Goal: Transaction & Acquisition: Subscribe to service/newsletter

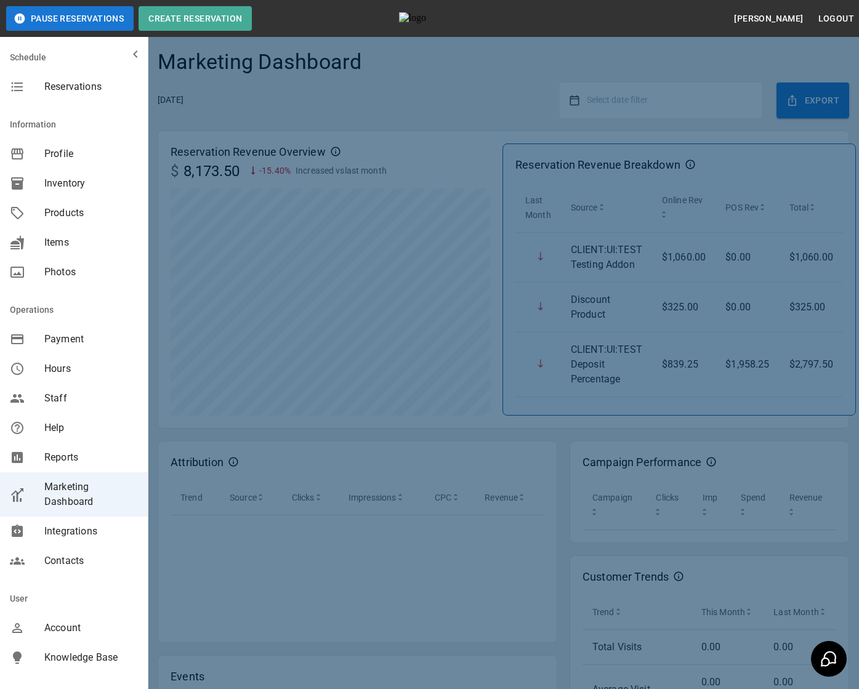
click at [505, 262] on div at bounding box center [429, 427] width 859 height 854
click at [710, 96] on div at bounding box center [429, 427] width 859 height 854
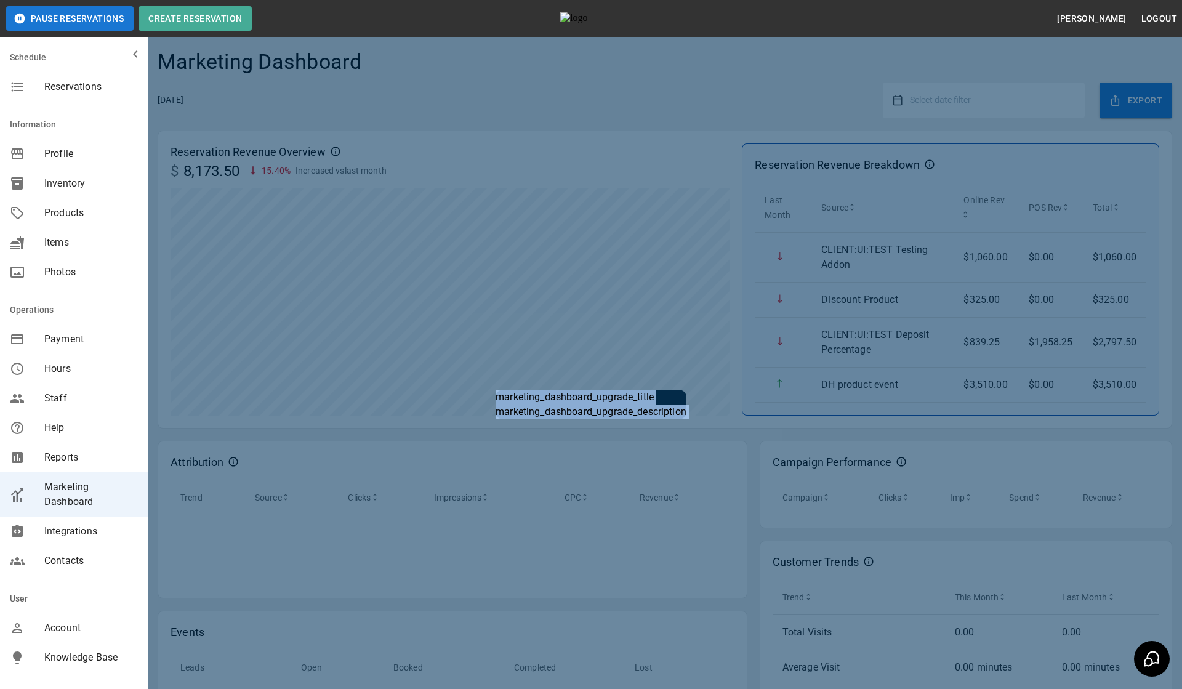
click at [746, 205] on div "marketing_dashboard_upgrade_title marketing_dashboard_upgrade_description" at bounding box center [591, 405] width 1182 height 810
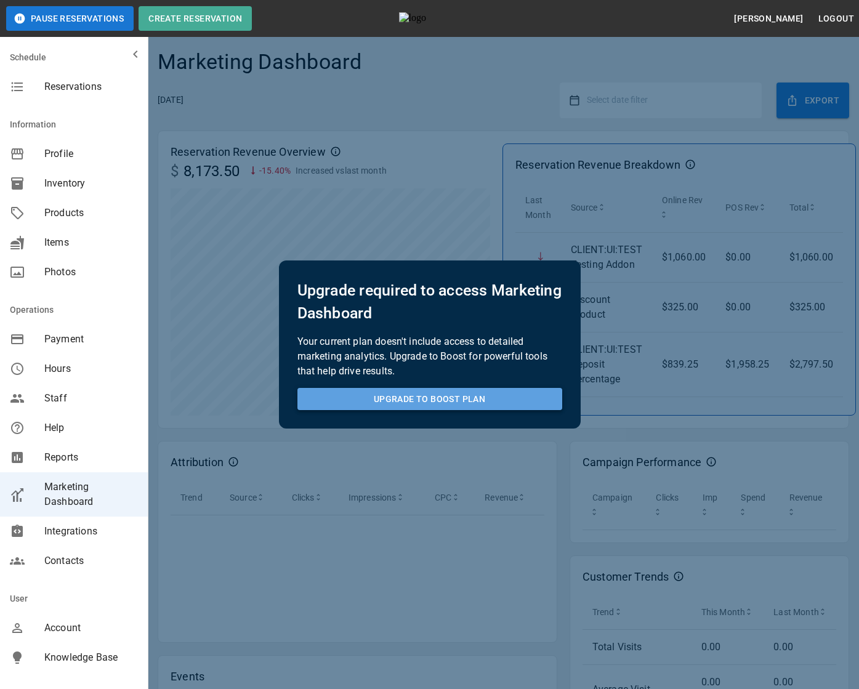
click at [440, 400] on button "UPGRADE TO BOOST PLAN" at bounding box center [429, 399] width 265 height 23
click at [464, 347] on p "Your current plan doesn't include access to detailed marketing analytics. Upgra…" at bounding box center [429, 356] width 265 height 44
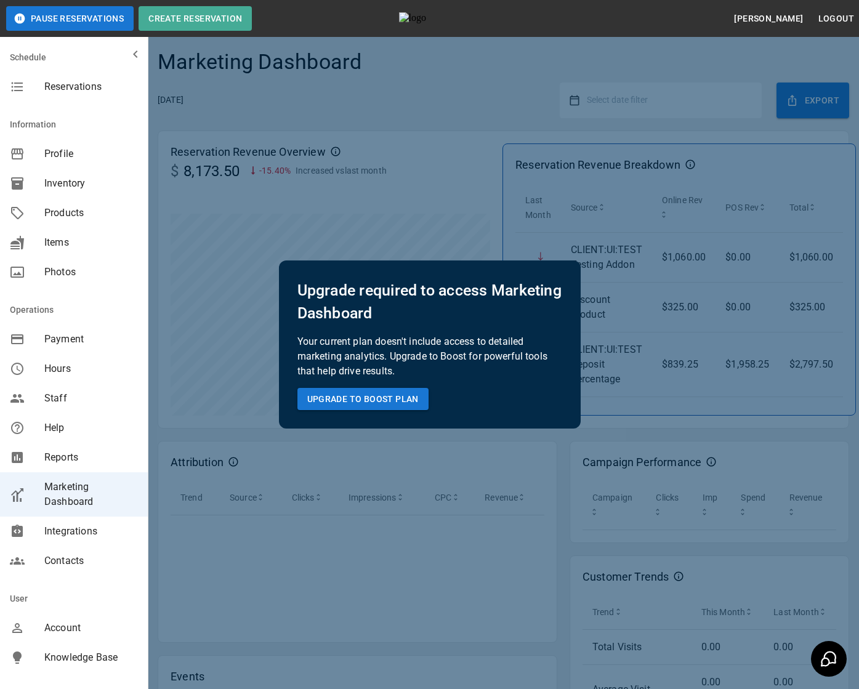
click at [74, 164] on div "Profile" at bounding box center [74, 154] width 148 height 30
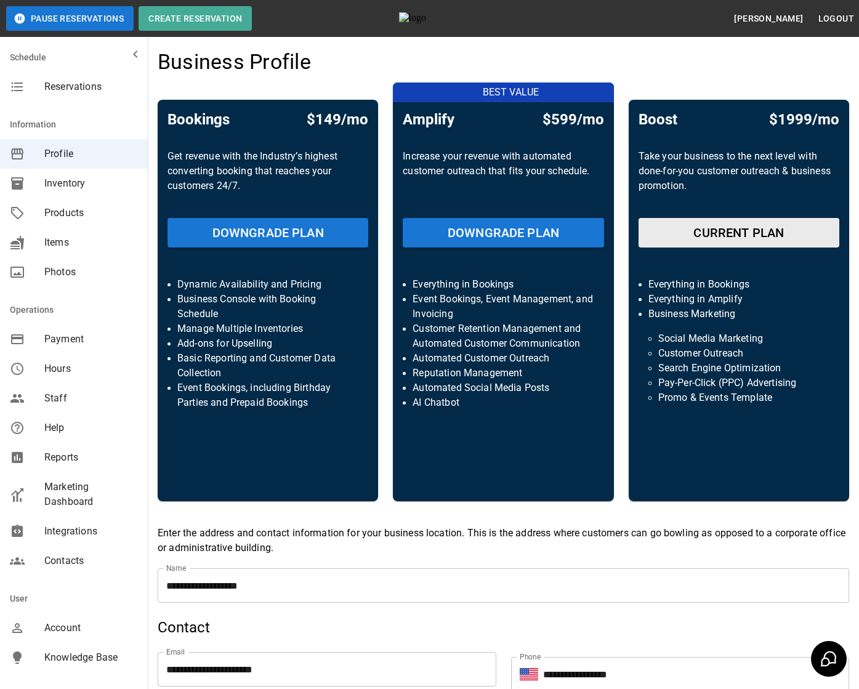
click at [738, 219] on div "Boost $1999/mo Take your business to the next level with done-for-you customer …" at bounding box center [739, 300] width 220 height 401
click at [492, 92] on p "BEST VALUE" at bounding box center [510, 92] width 220 height 15
copy p "BEST VALUE"
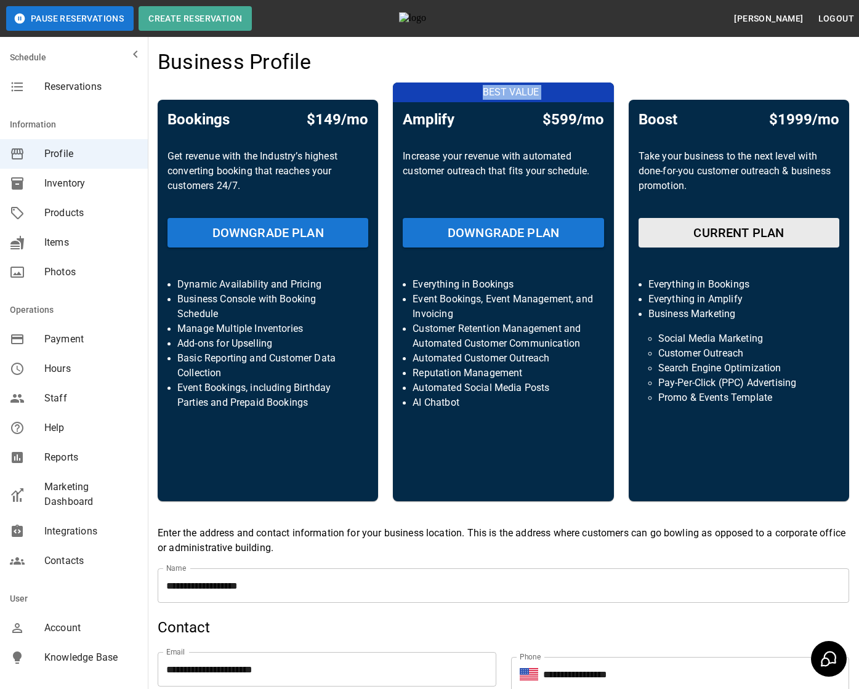
click at [76, 489] on span "Marketing Dashboard" at bounding box center [91, 495] width 94 height 30
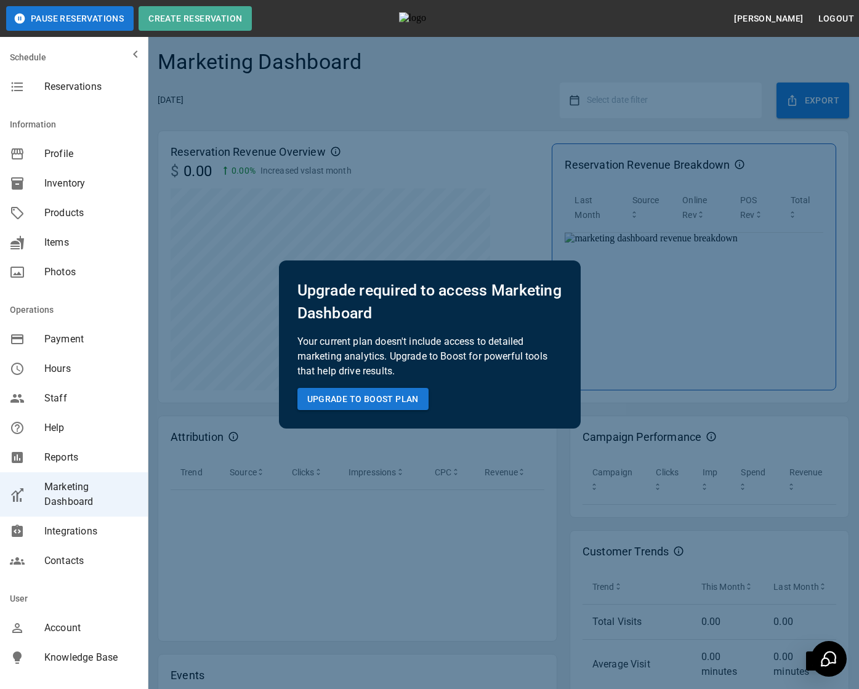
click at [594, 177] on div "Upgrade required to access Marketing Dashboard Your current plan doesn't includ…" at bounding box center [429, 344] width 859 height 689
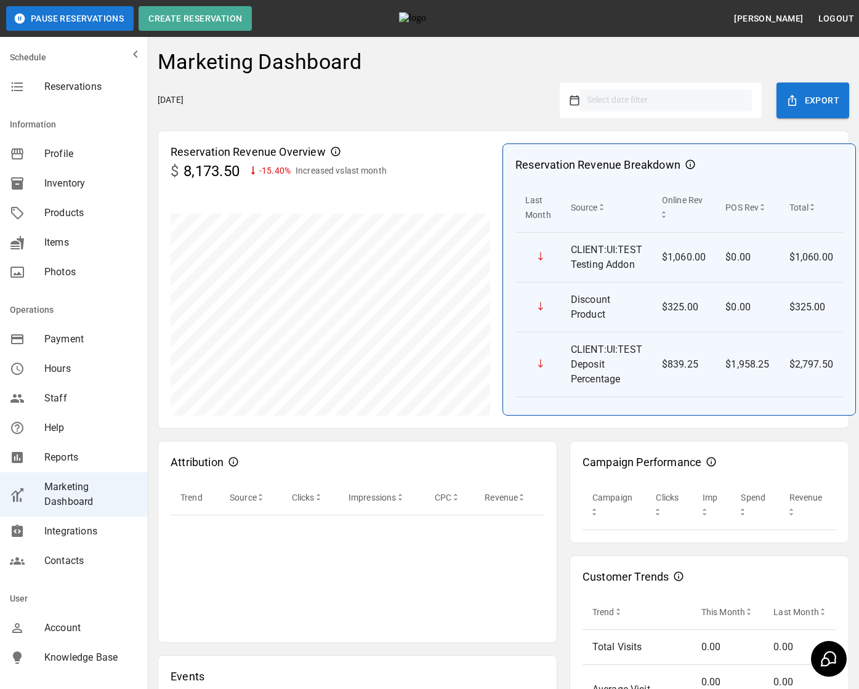
click at [672, 108] on div "Select date filter" at bounding box center [665, 100] width 172 height 22
click at [650, 99] on div "Select date filter" at bounding box center [665, 100] width 172 height 22
click at [643, 99] on div "Select date filter" at bounding box center [665, 100] width 172 height 22
click at [473, 147] on div "Reservation Revenue Overview" at bounding box center [331, 151] width 320 height 17
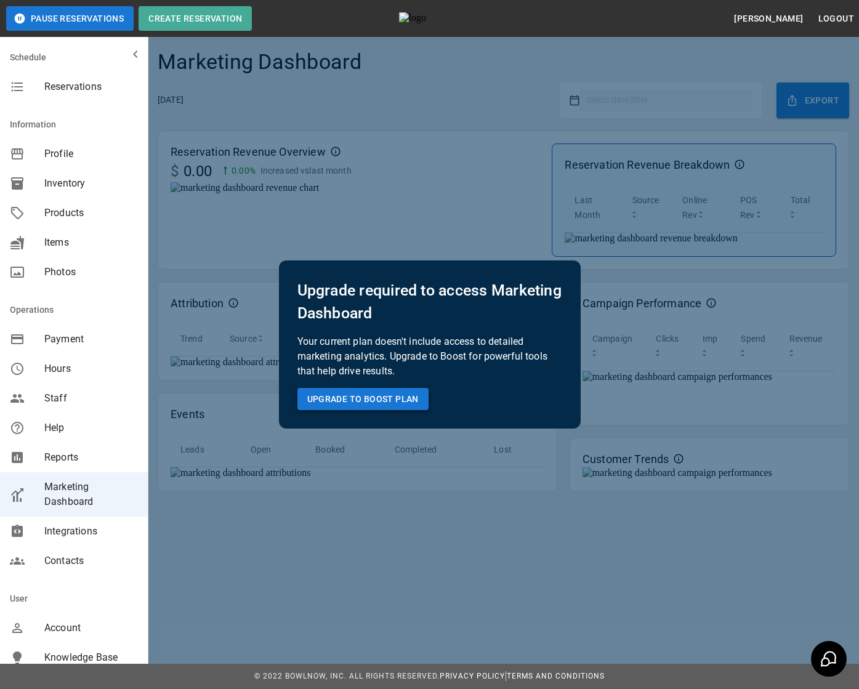
click at [379, 405] on button "UPGRADE TO BOOST PLAN" at bounding box center [362, 399] width 131 height 23
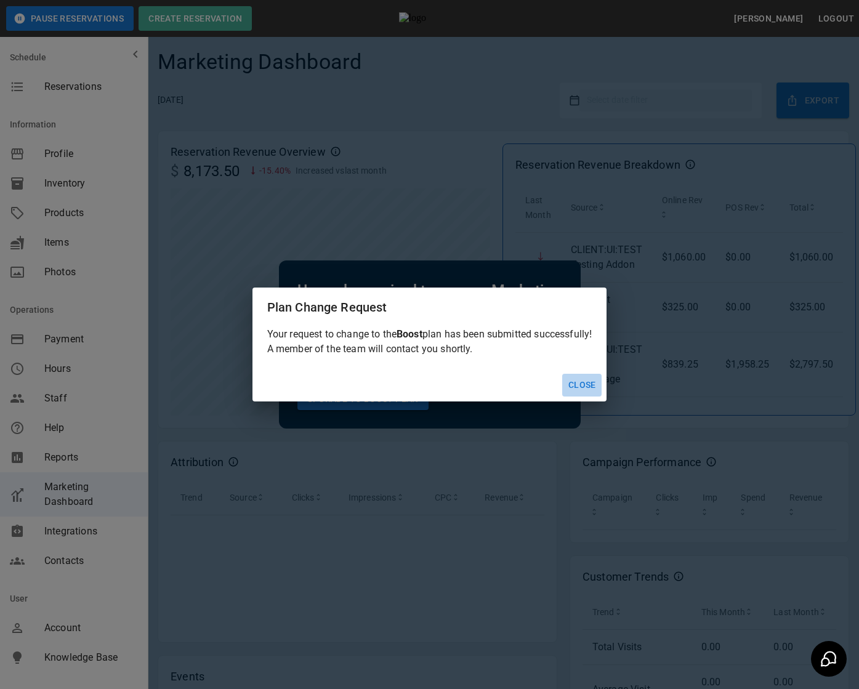
click at [579, 384] on button "Close" at bounding box center [581, 385] width 39 height 23
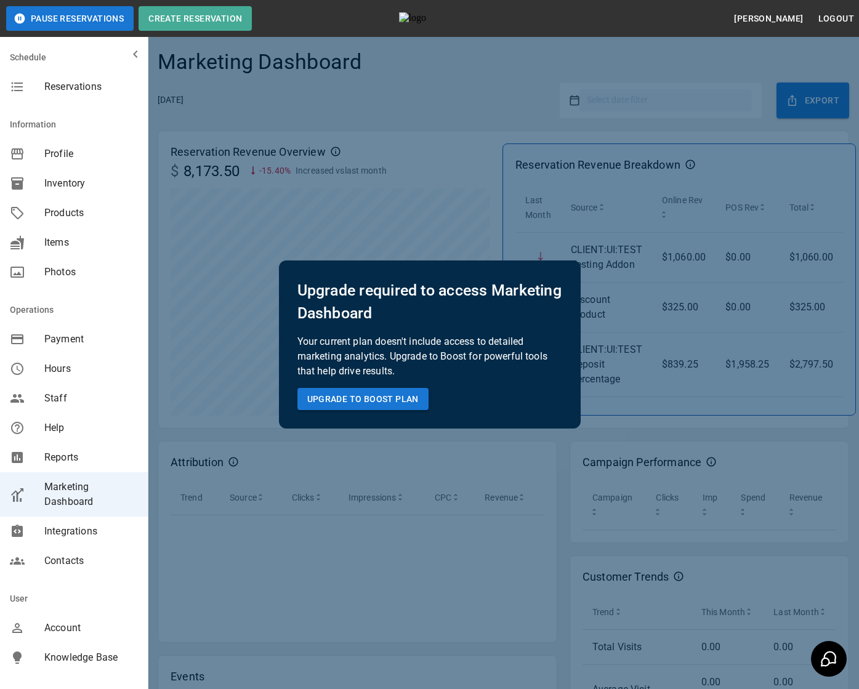
click at [54, 156] on span "Profile" at bounding box center [91, 154] width 94 height 15
